Goal: Information Seeking & Learning: Learn about a topic

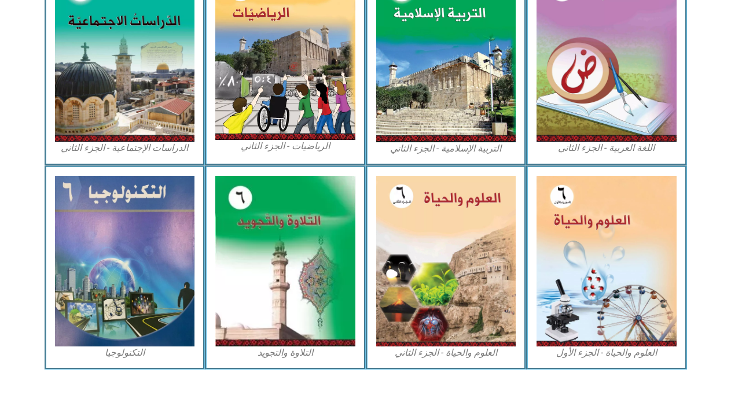
scroll to position [629, 0]
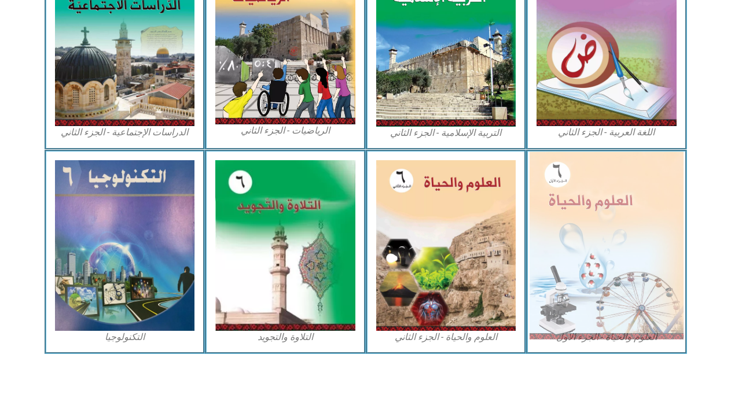
click at [634, 273] on img at bounding box center [607, 246] width 154 height 188
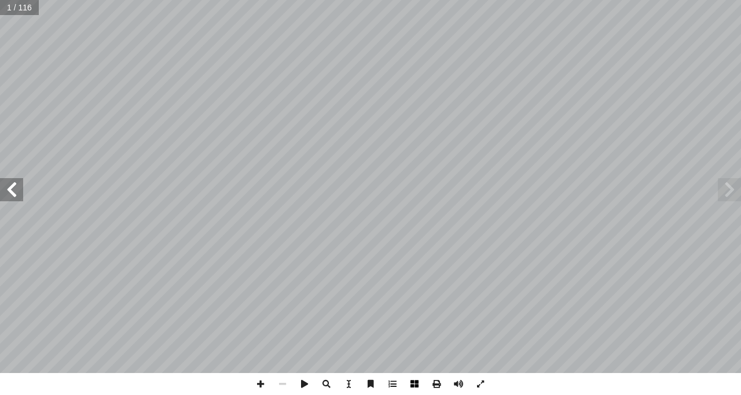
click at [418, 387] on span at bounding box center [415, 384] width 22 height 22
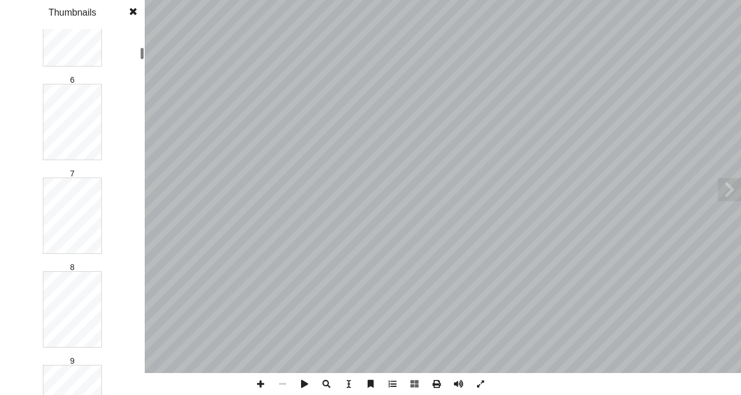
click at [142, 55] on div at bounding box center [142, 53] width 4 height 12
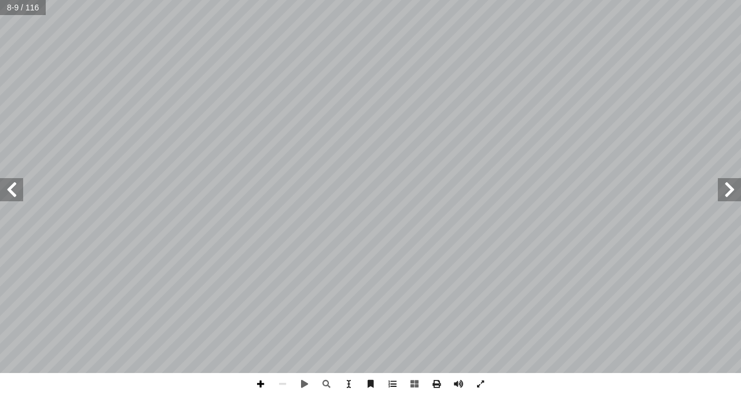
click at [257, 379] on span at bounding box center [261, 384] width 22 height 22
click at [16, 196] on span at bounding box center [11, 189] width 23 height 23
click at [13, 189] on span at bounding box center [11, 189] width 23 height 23
click at [283, 385] on span at bounding box center [283, 384] width 22 height 22
click at [737, 201] on span at bounding box center [729, 189] width 23 height 23
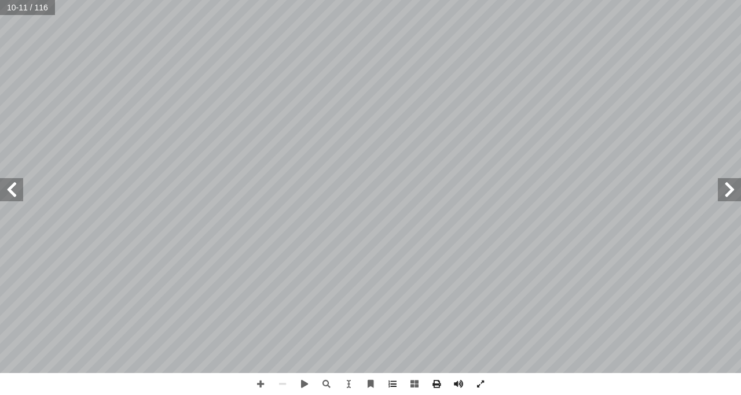
click at [19, 200] on span at bounding box center [11, 189] width 23 height 23
click at [7, 199] on span at bounding box center [11, 189] width 23 height 23
click at [263, 379] on span at bounding box center [261, 384] width 22 height 22
